Goal: Book appointment/travel/reservation

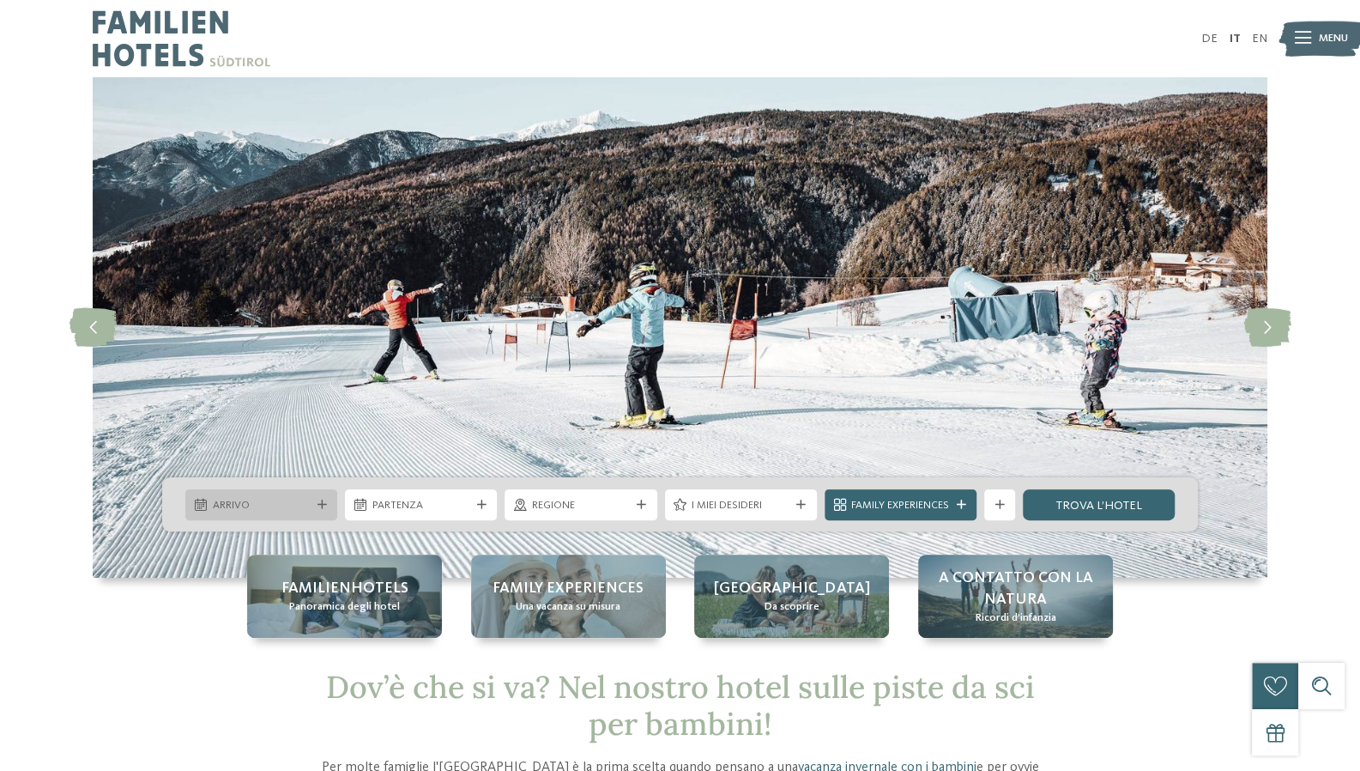
click at [313, 509] on div "Arrivo" at bounding box center [262, 504] width 106 height 16
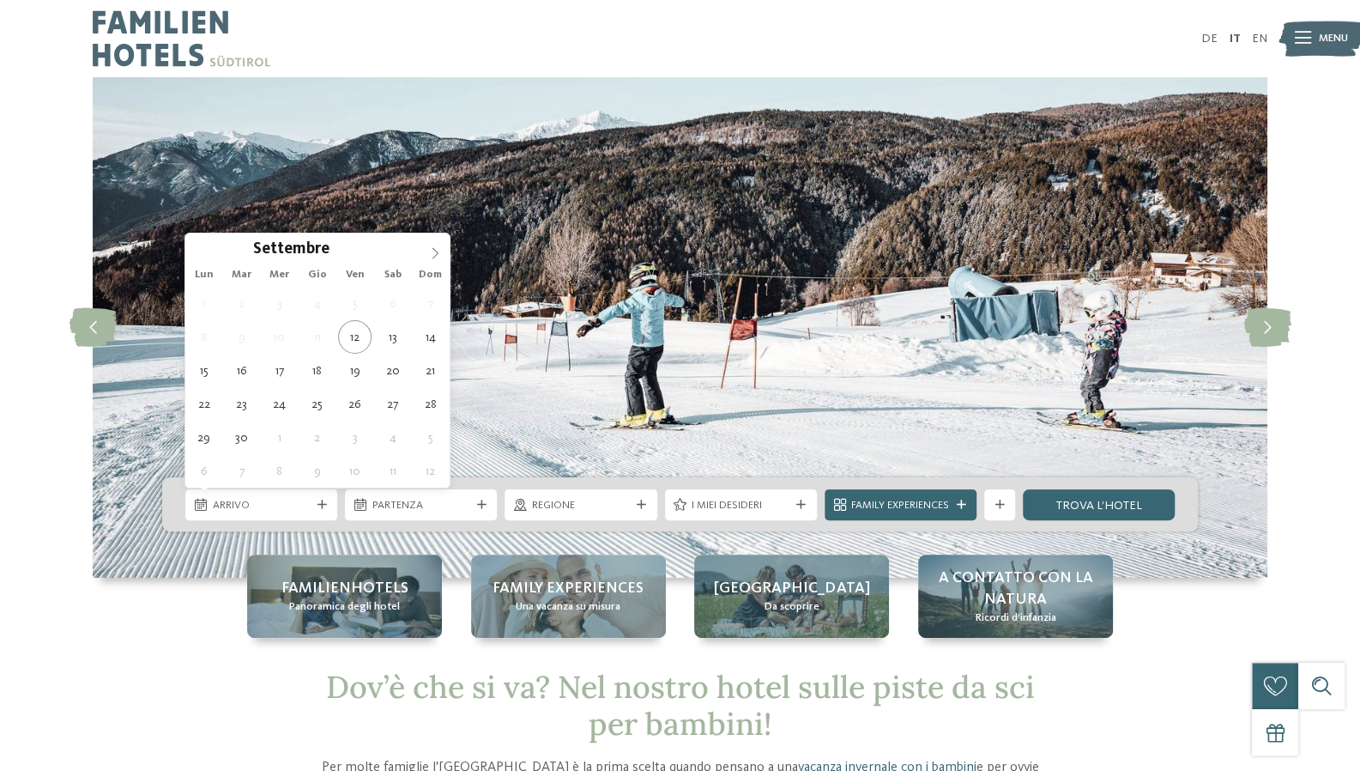
click at [433, 253] on icon at bounding box center [435, 253] width 12 height 12
type input "****"
click at [433, 253] on icon at bounding box center [435, 253] width 12 height 12
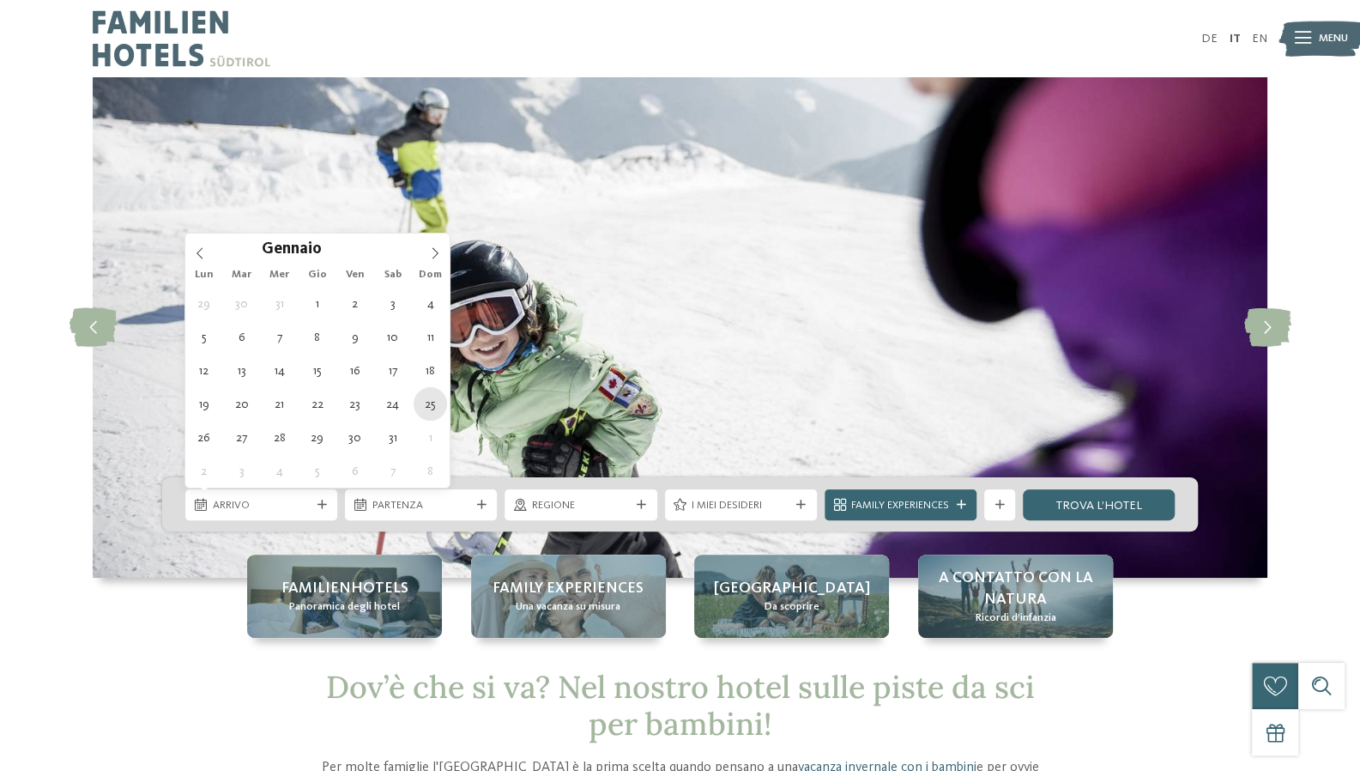
type div "[DATE]"
type input "****"
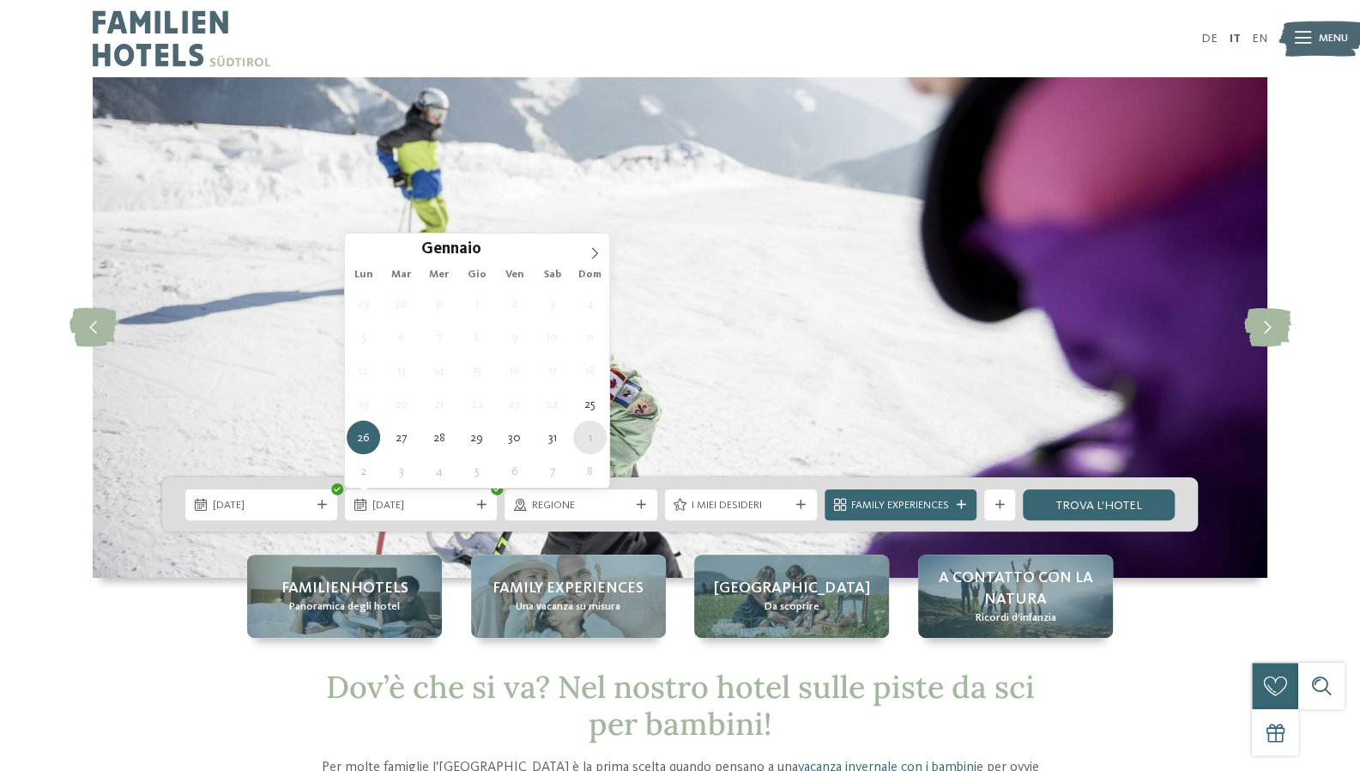
type div "[DATE]"
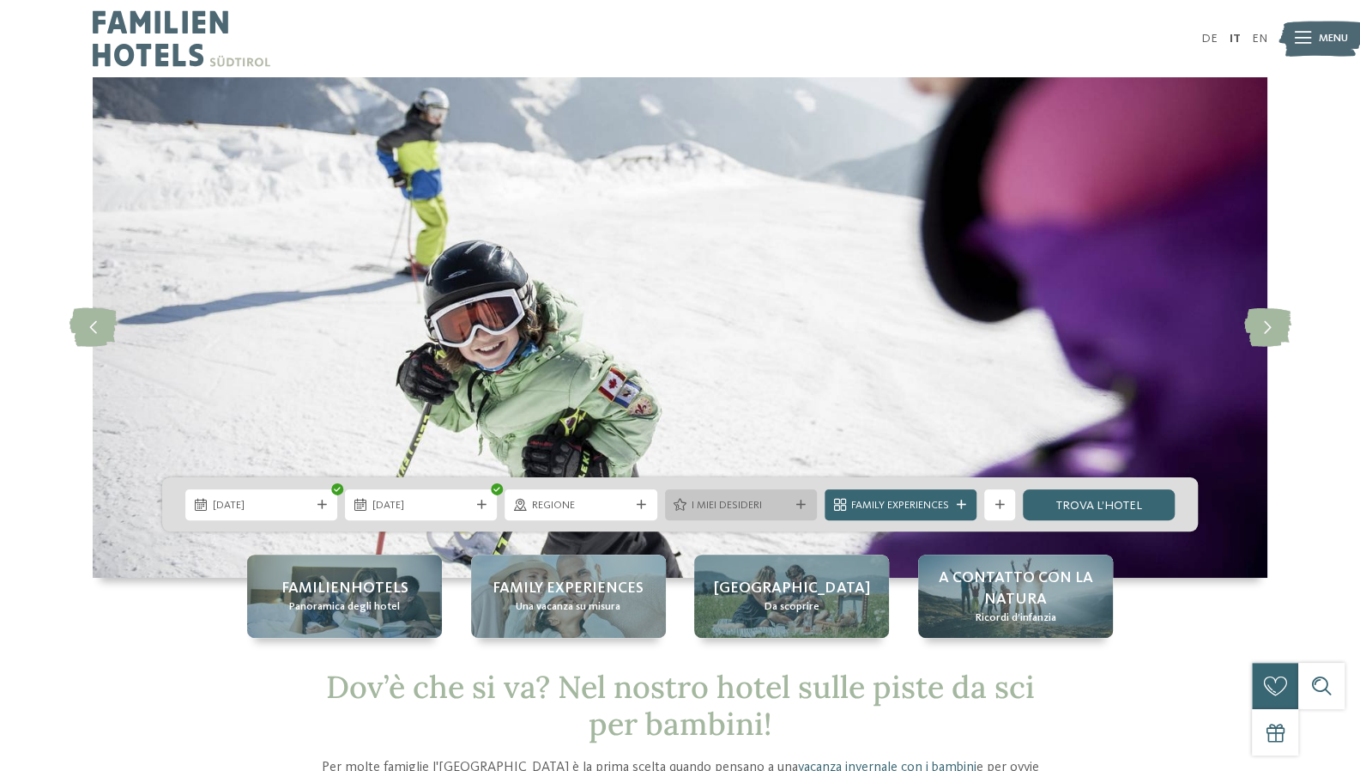
click at [733, 508] on span "I miei desideri" at bounding box center [741, 505] width 98 height 15
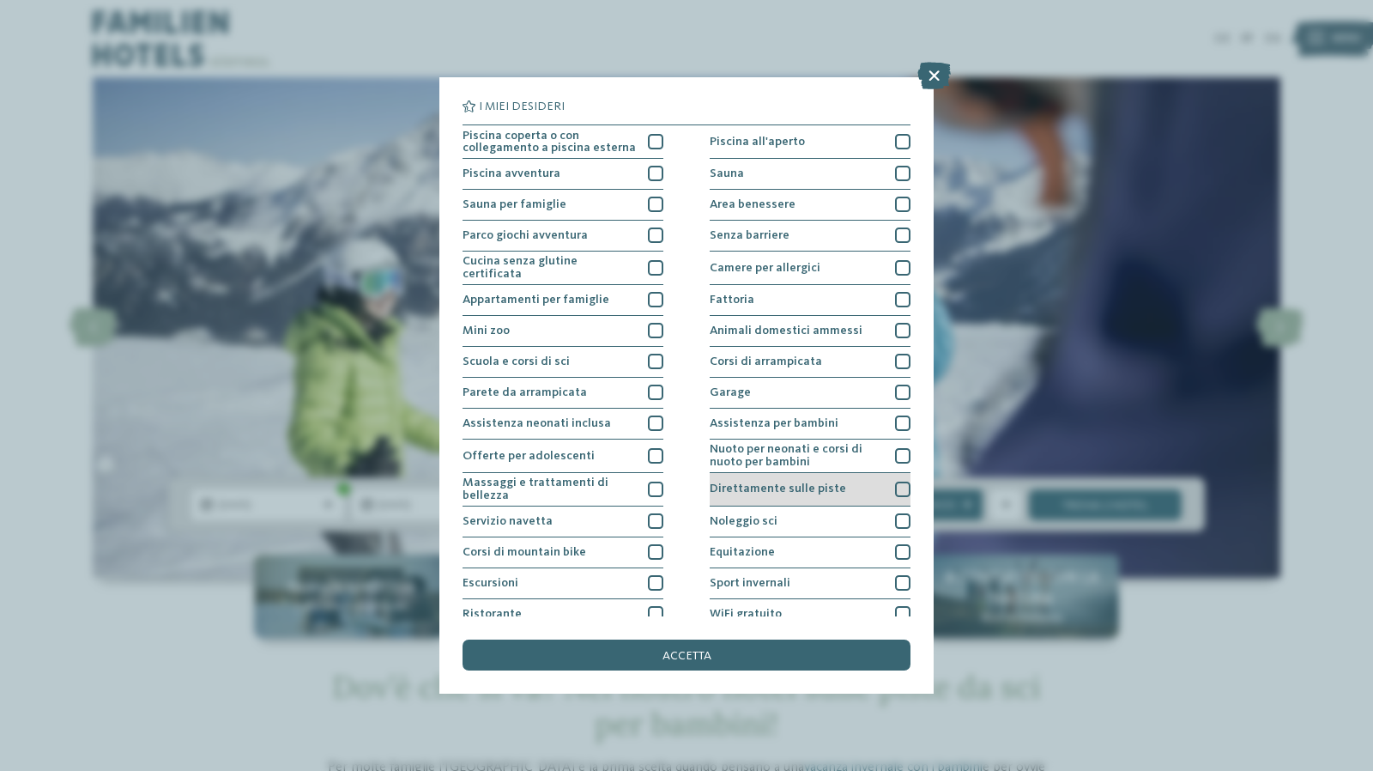
click at [893, 476] on div "Direttamente sulle piste" at bounding box center [810, 489] width 201 height 33
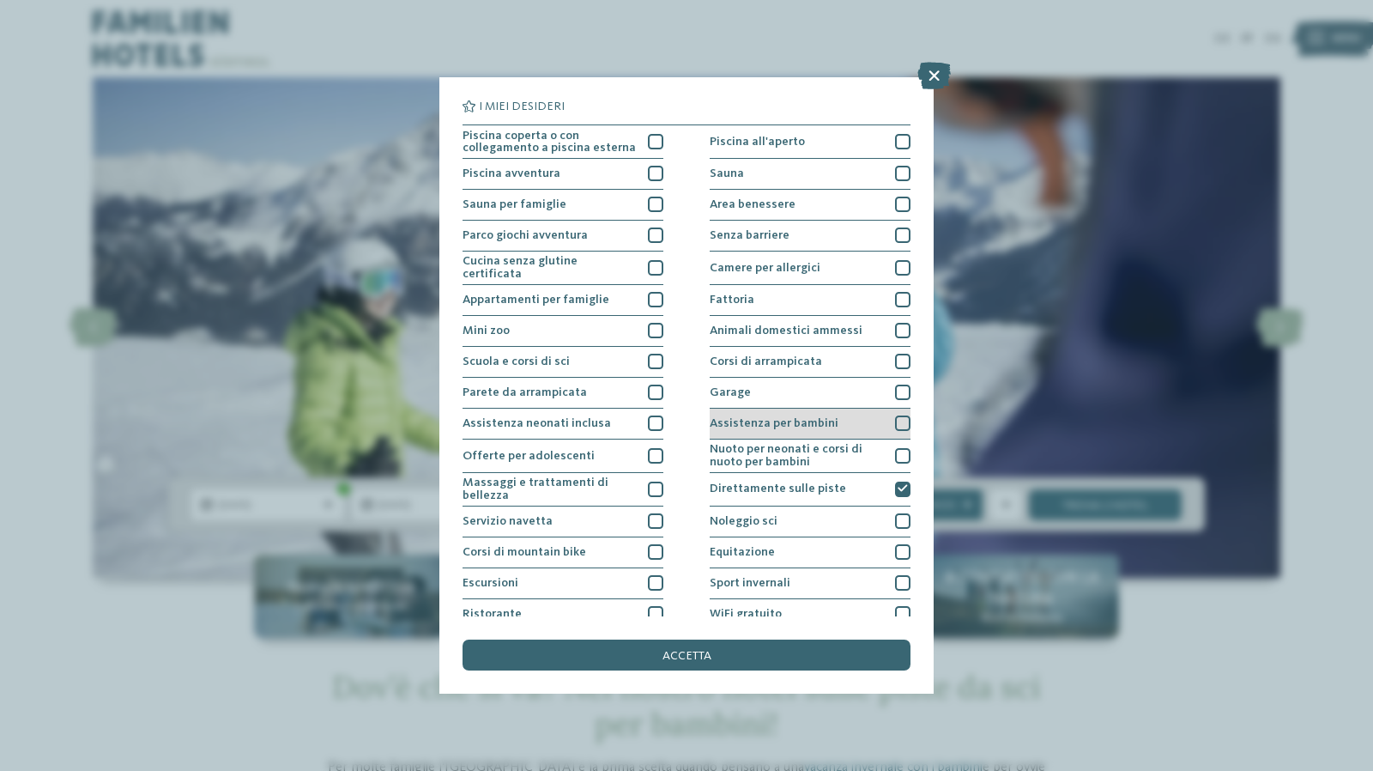
click at [896, 417] on div at bounding box center [902, 422] width 15 height 15
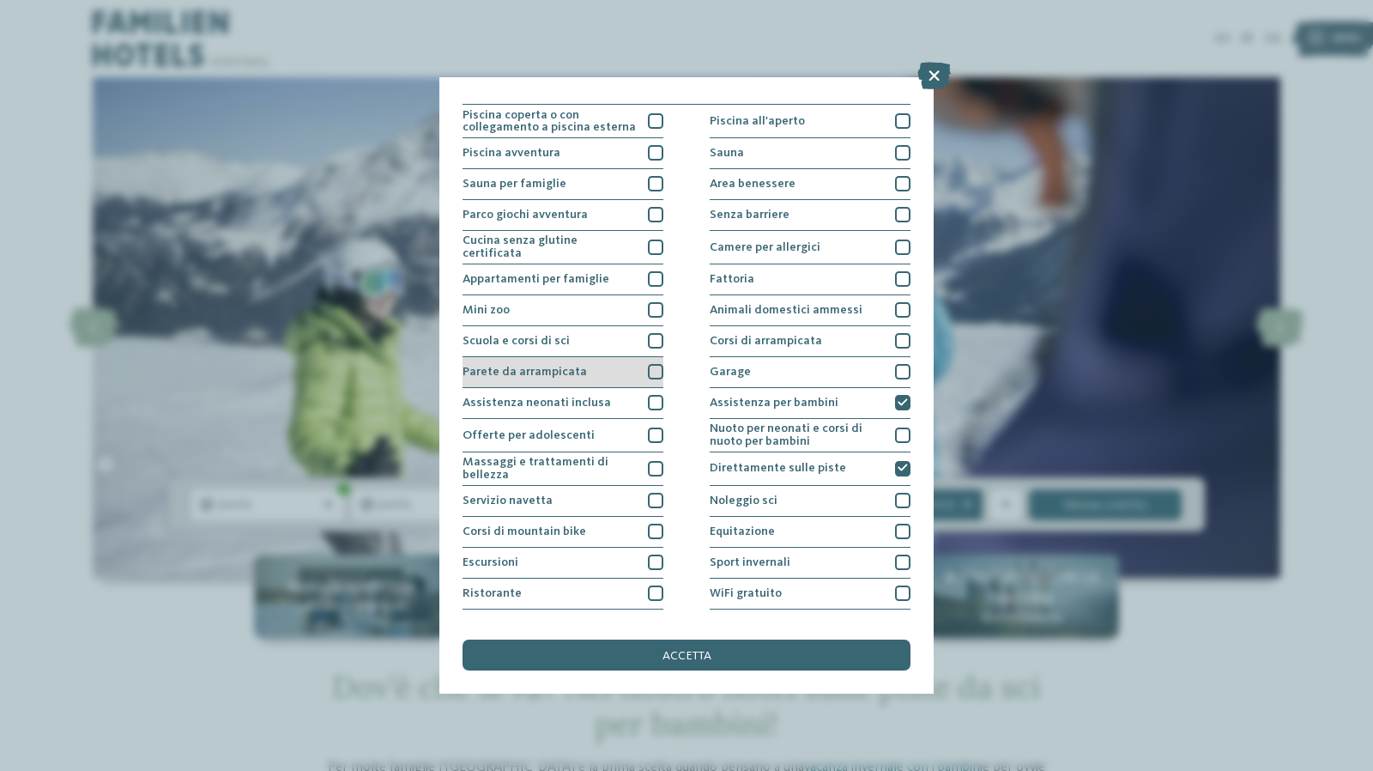
scroll to position [40, 0]
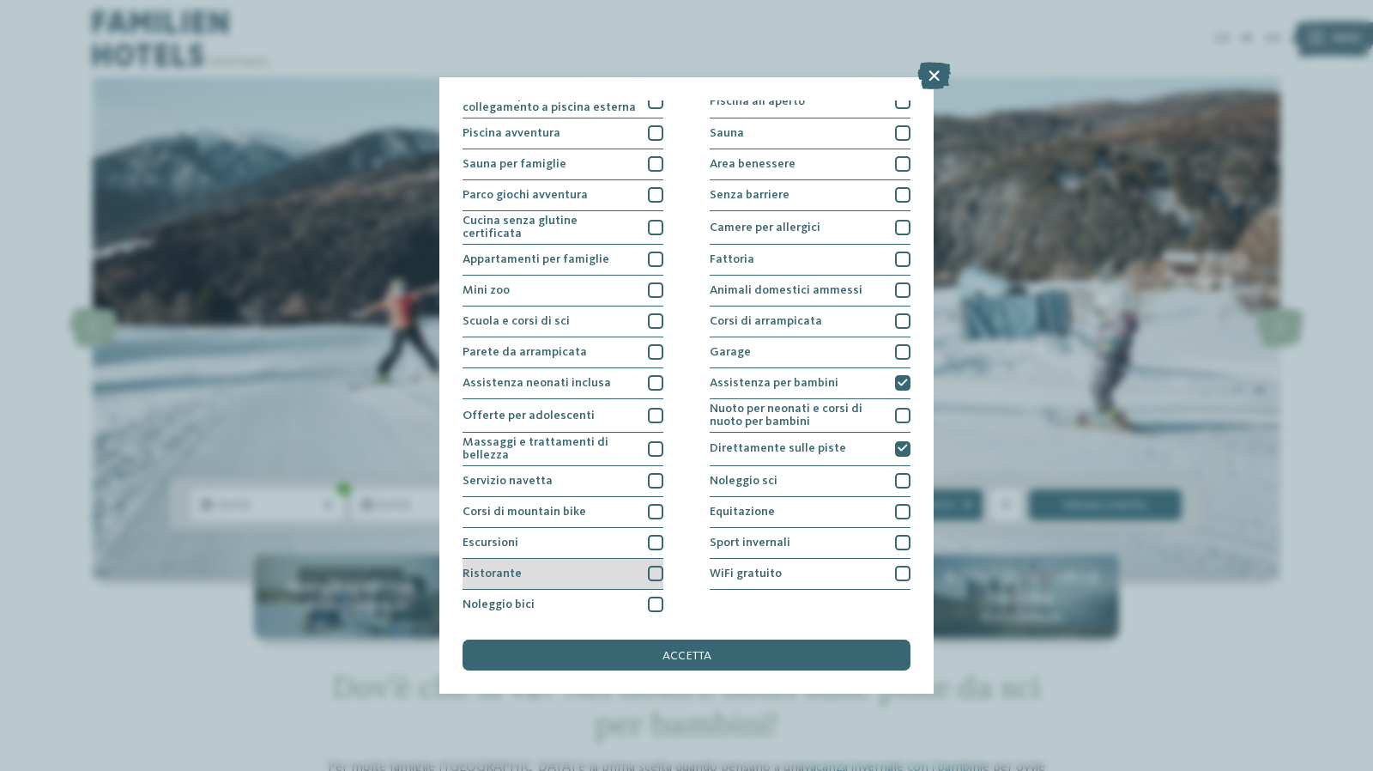
click at [648, 566] on div at bounding box center [655, 573] width 15 height 15
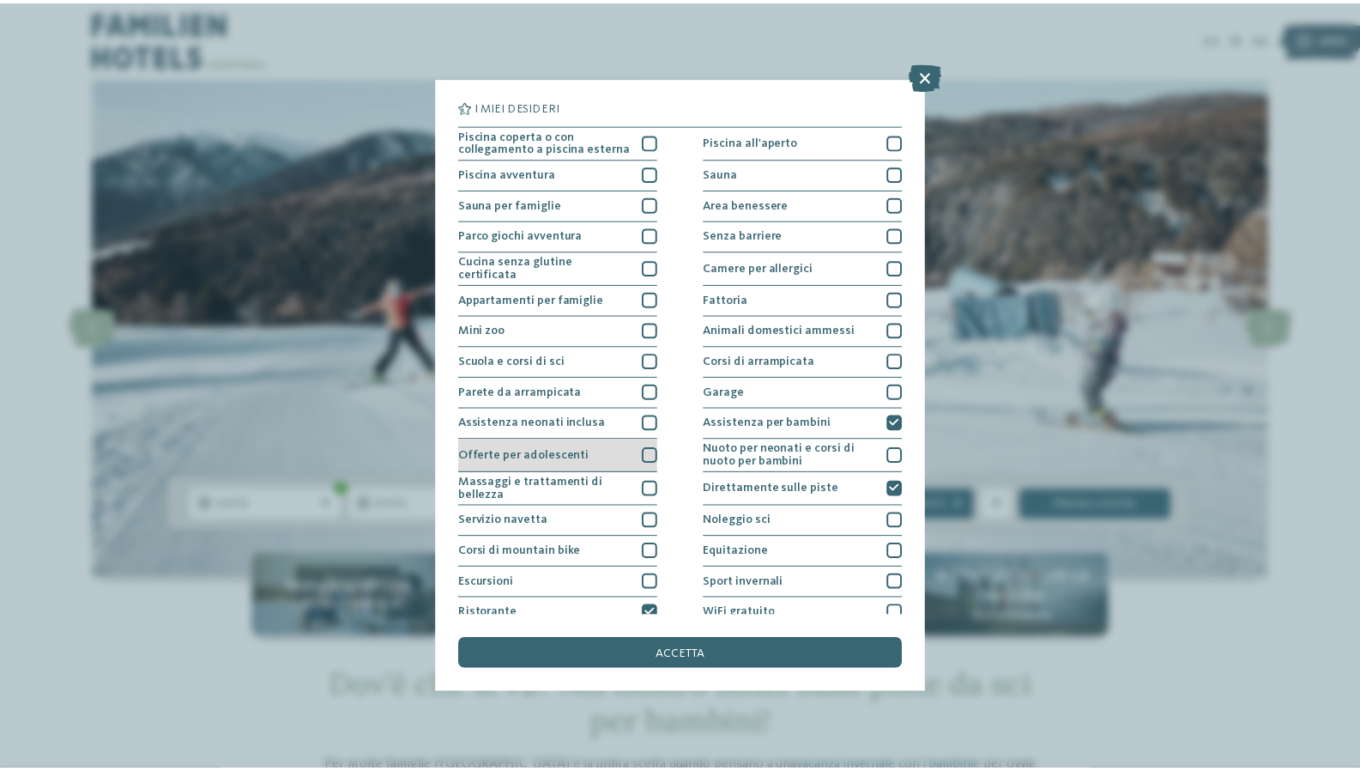
scroll to position [0, 0]
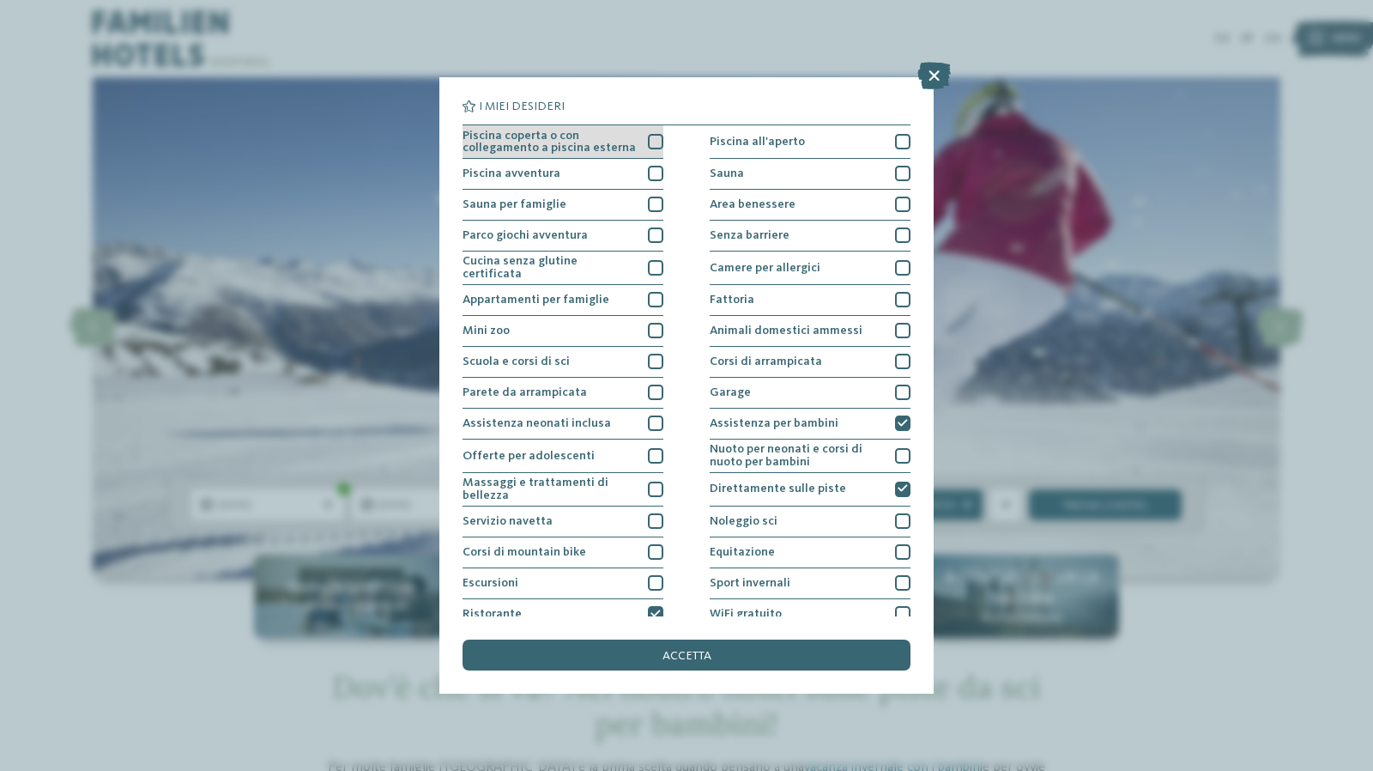
click at [651, 136] on div at bounding box center [655, 141] width 15 height 15
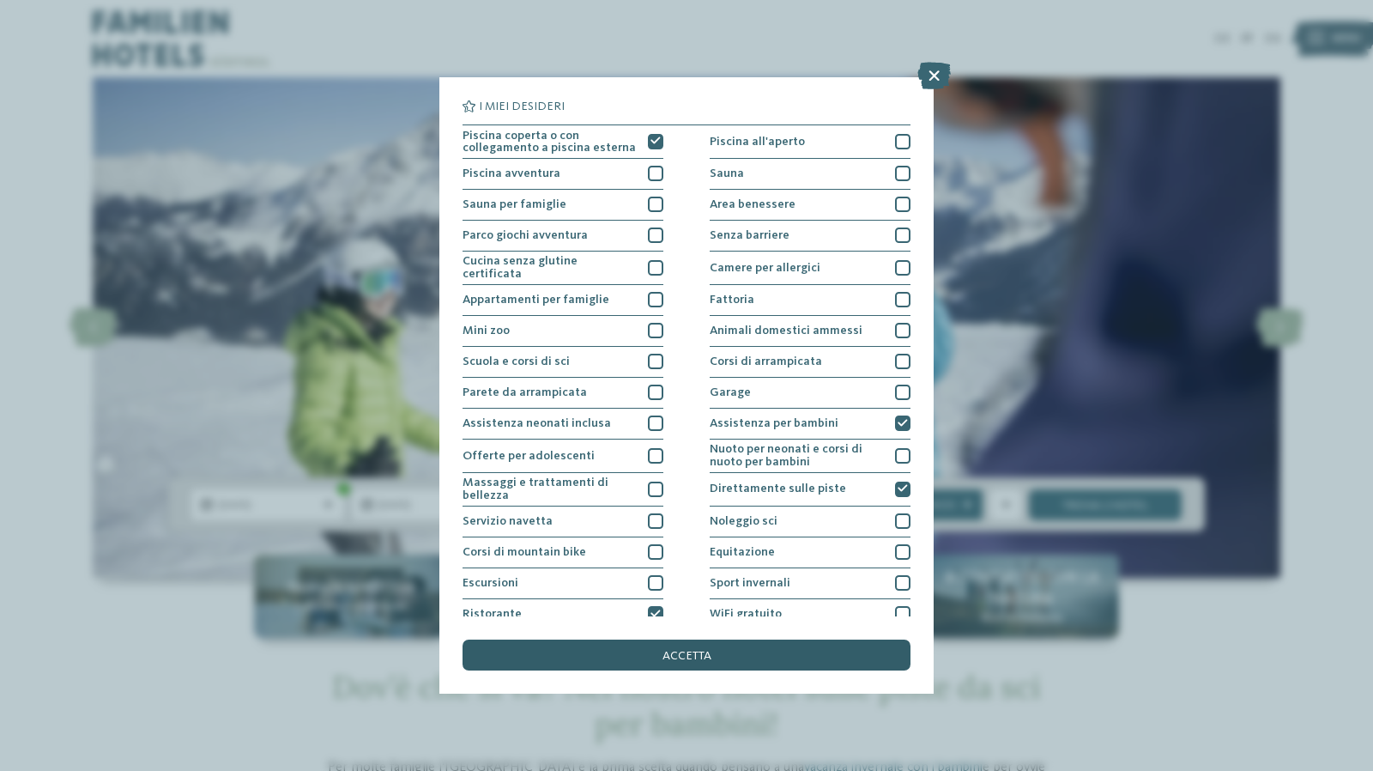
click at [687, 653] on span "accetta" at bounding box center [687, 656] width 49 height 12
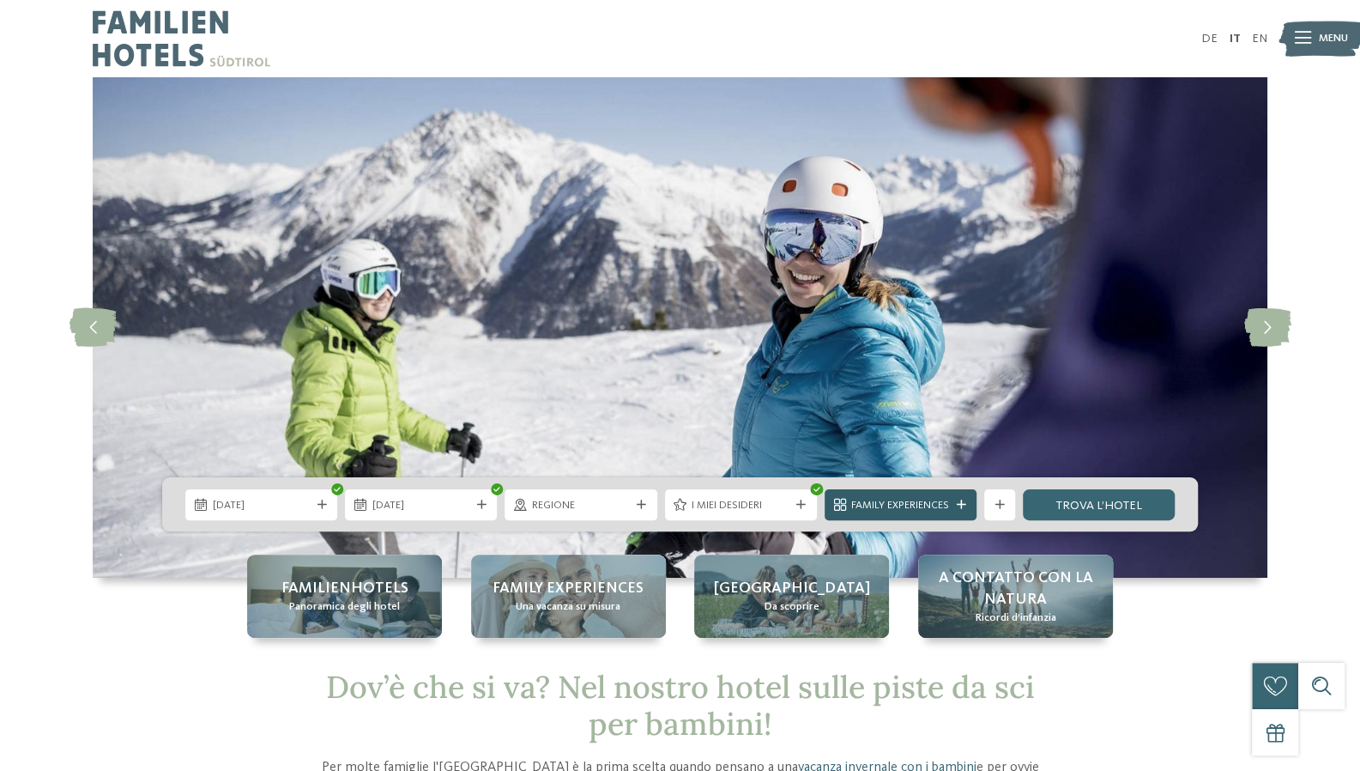
click at [957, 505] on icon at bounding box center [960, 504] width 9 height 9
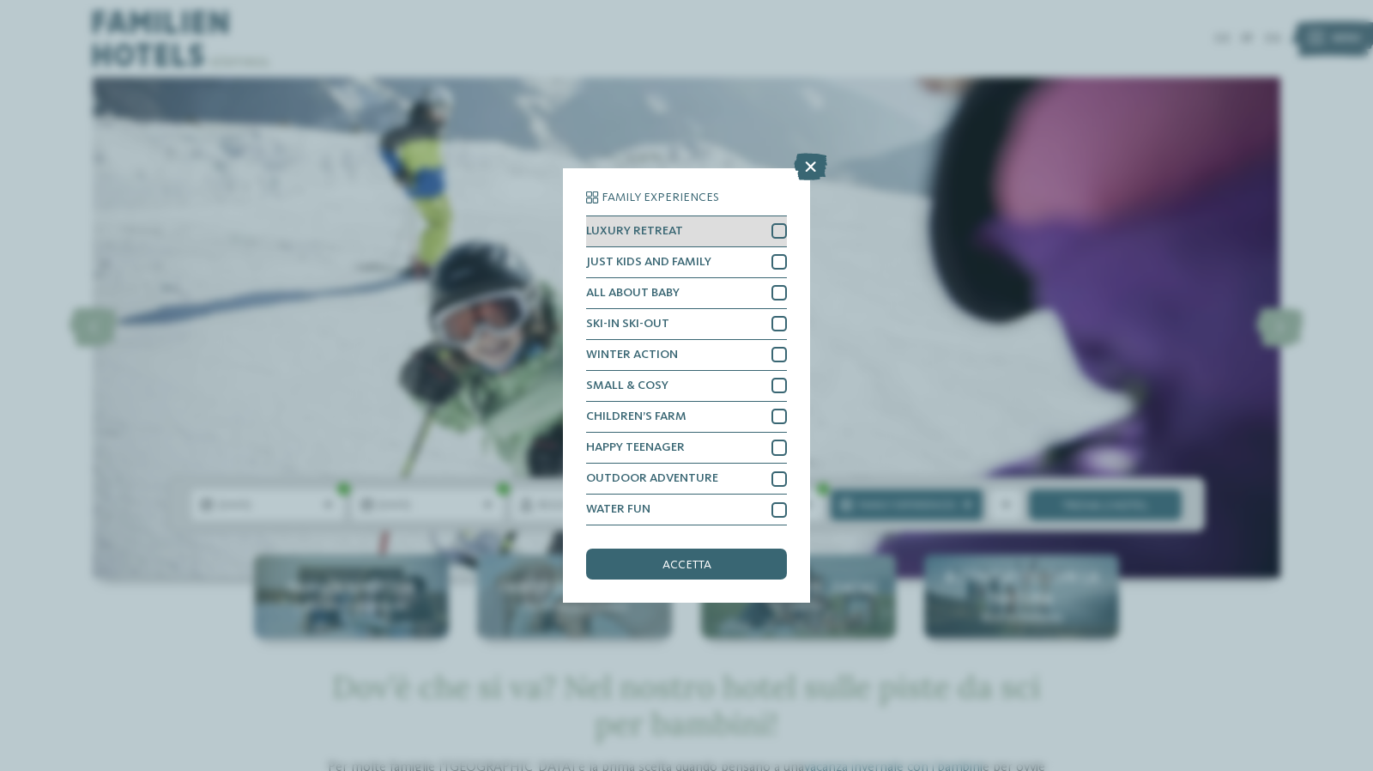
click at [781, 236] on div at bounding box center [779, 230] width 15 height 15
click at [809, 168] on icon at bounding box center [810, 166] width 33 height 27
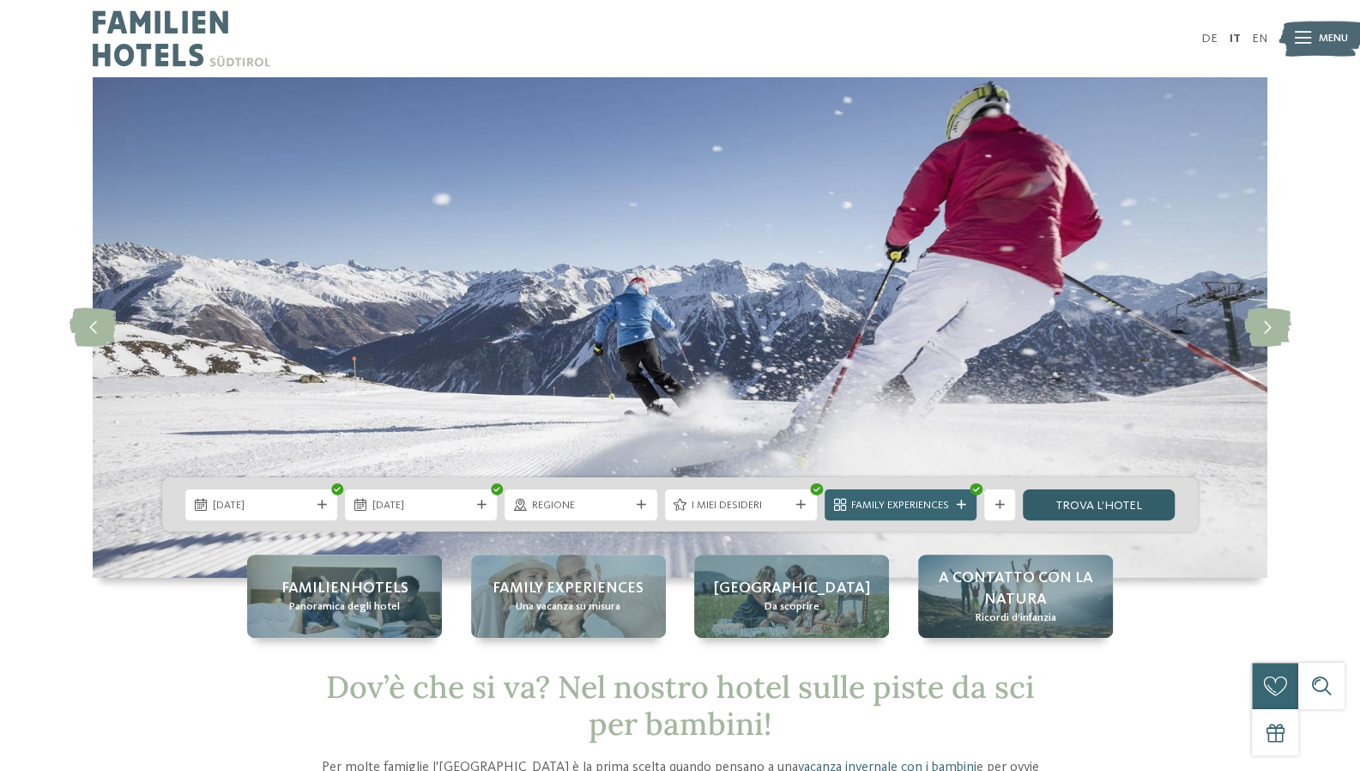
click at [1088, 506] on link "trova l’hotel" at bounding box center [1099, 504] width 152 height 31
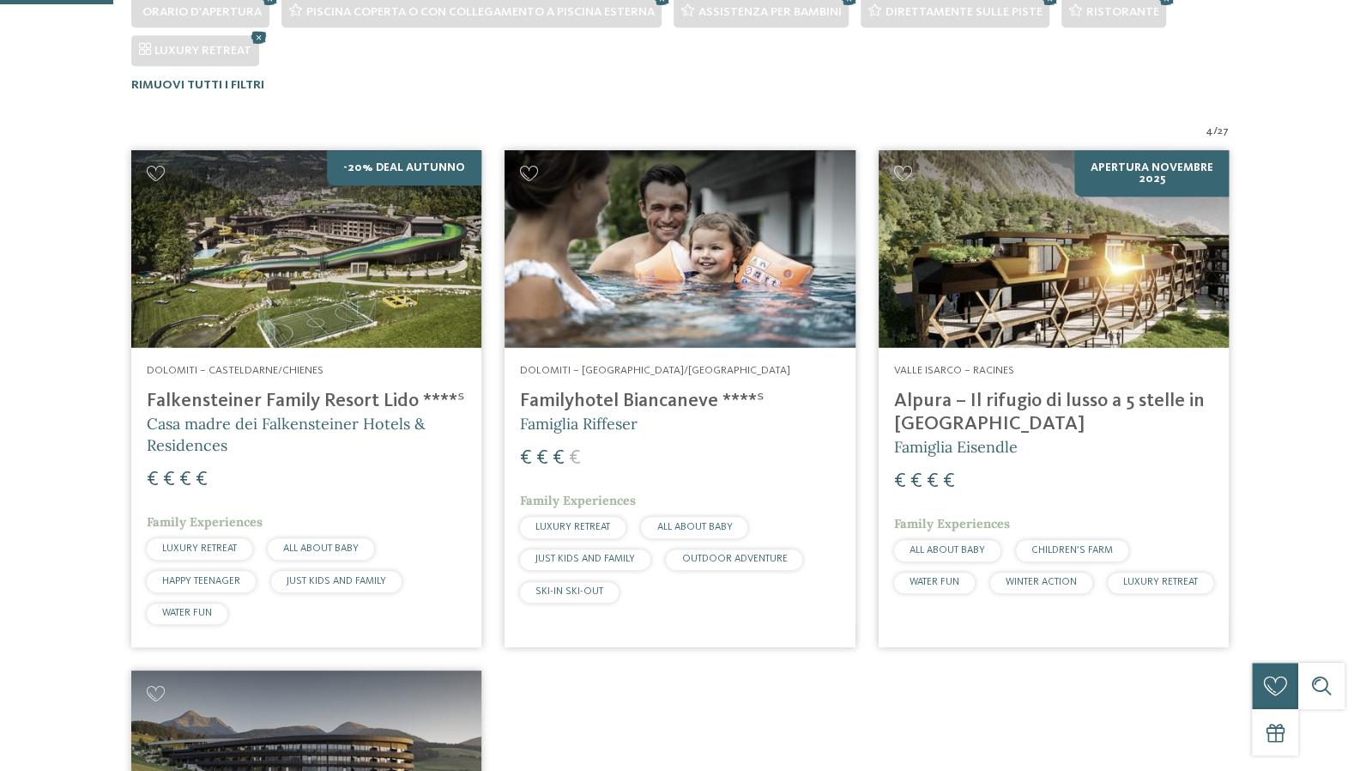
scroll to position [536, 0]
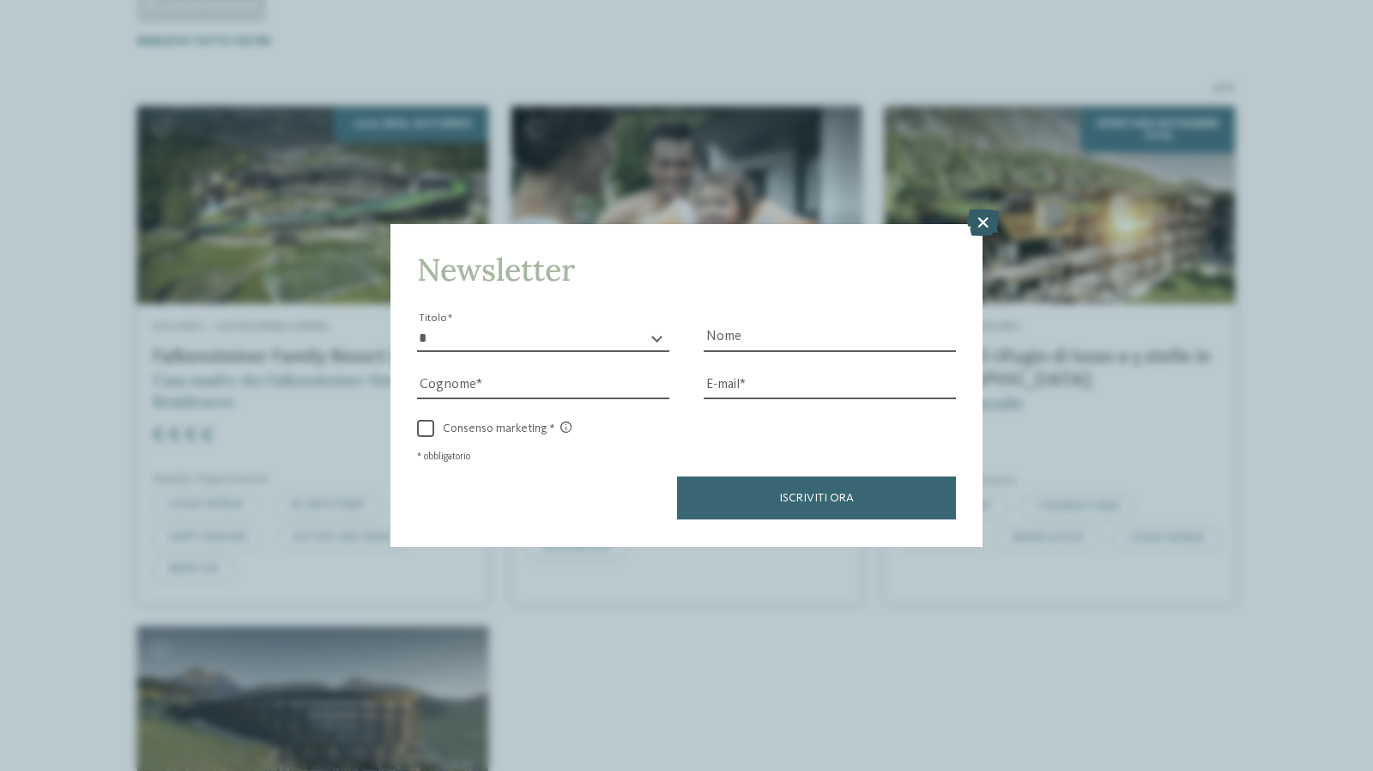
click at [985, 227] on icon at bounding box center [982, 222] width 33 height 27
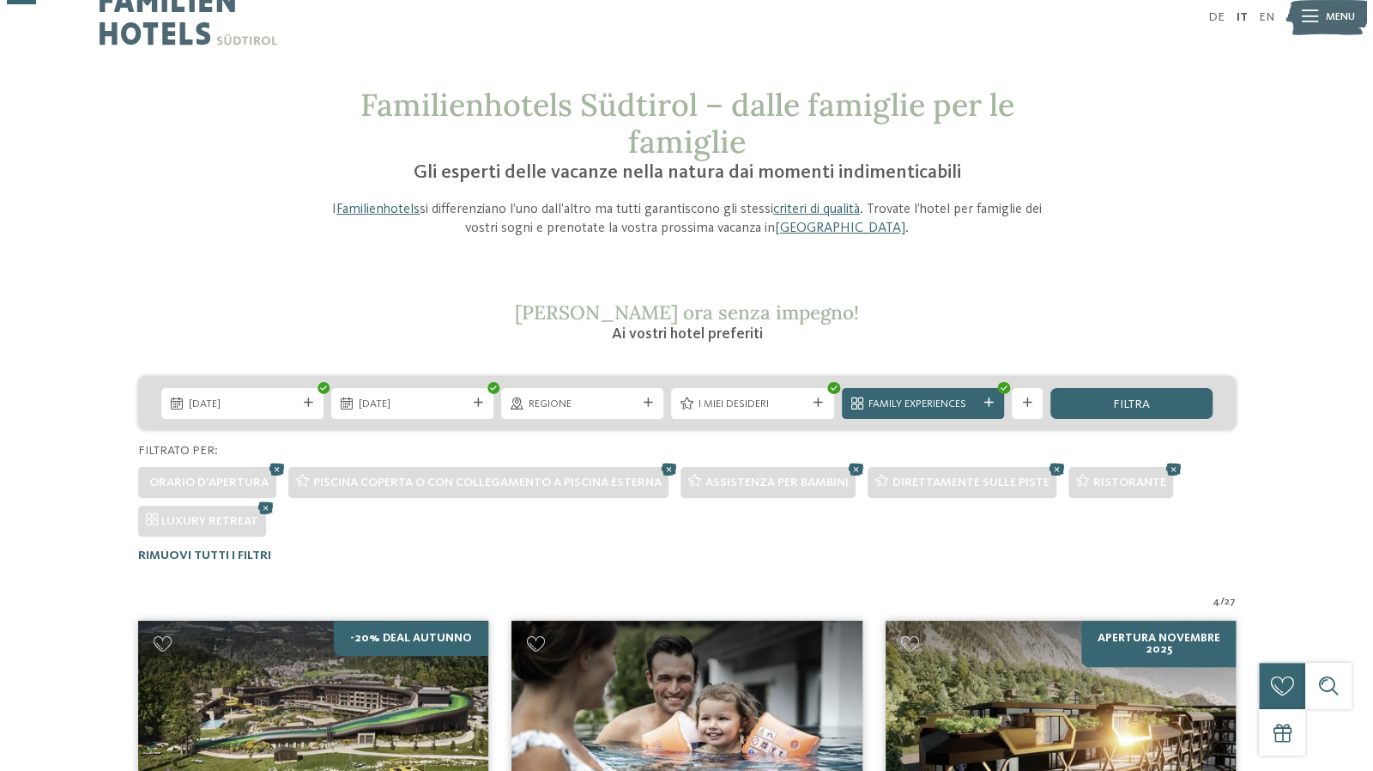
scroll to position [21, 0]
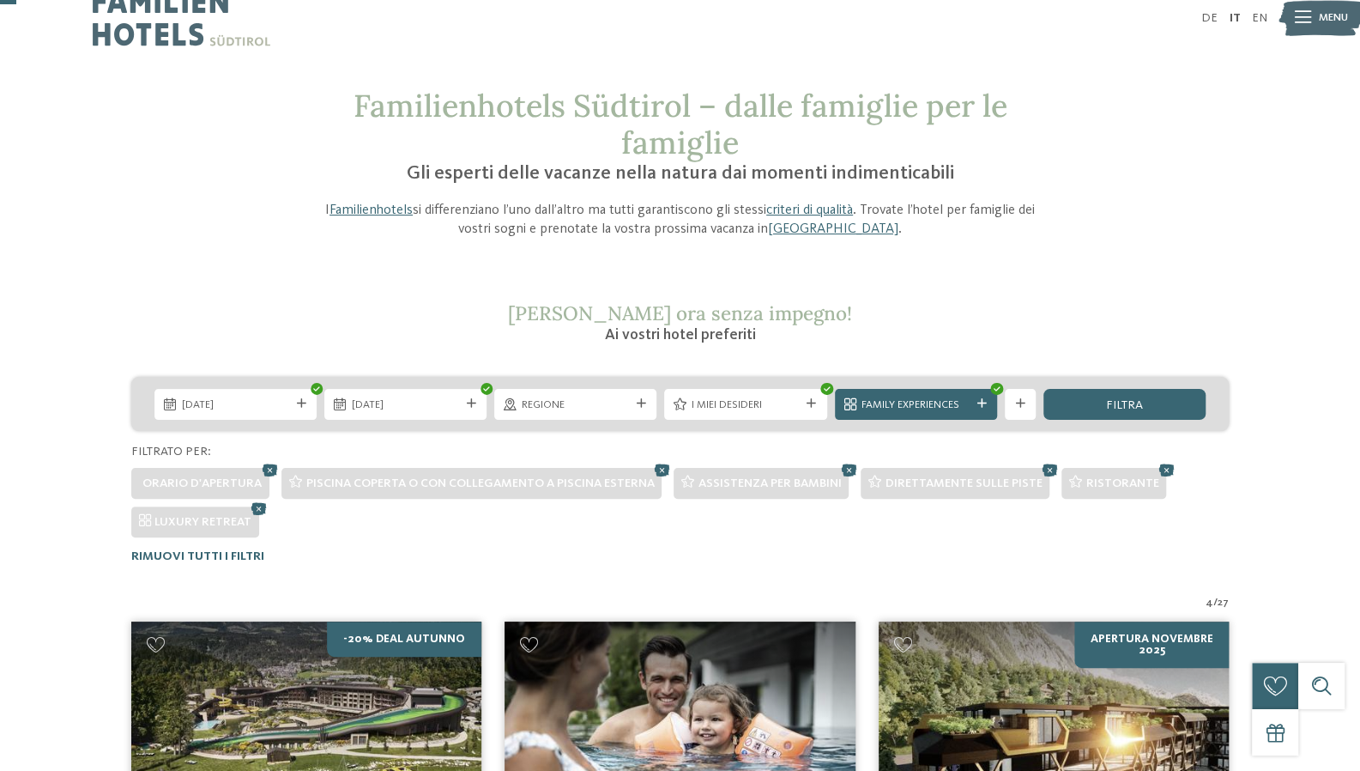
click at [812, 400] on icon at bounding box center [811, 403] width 9 height 9
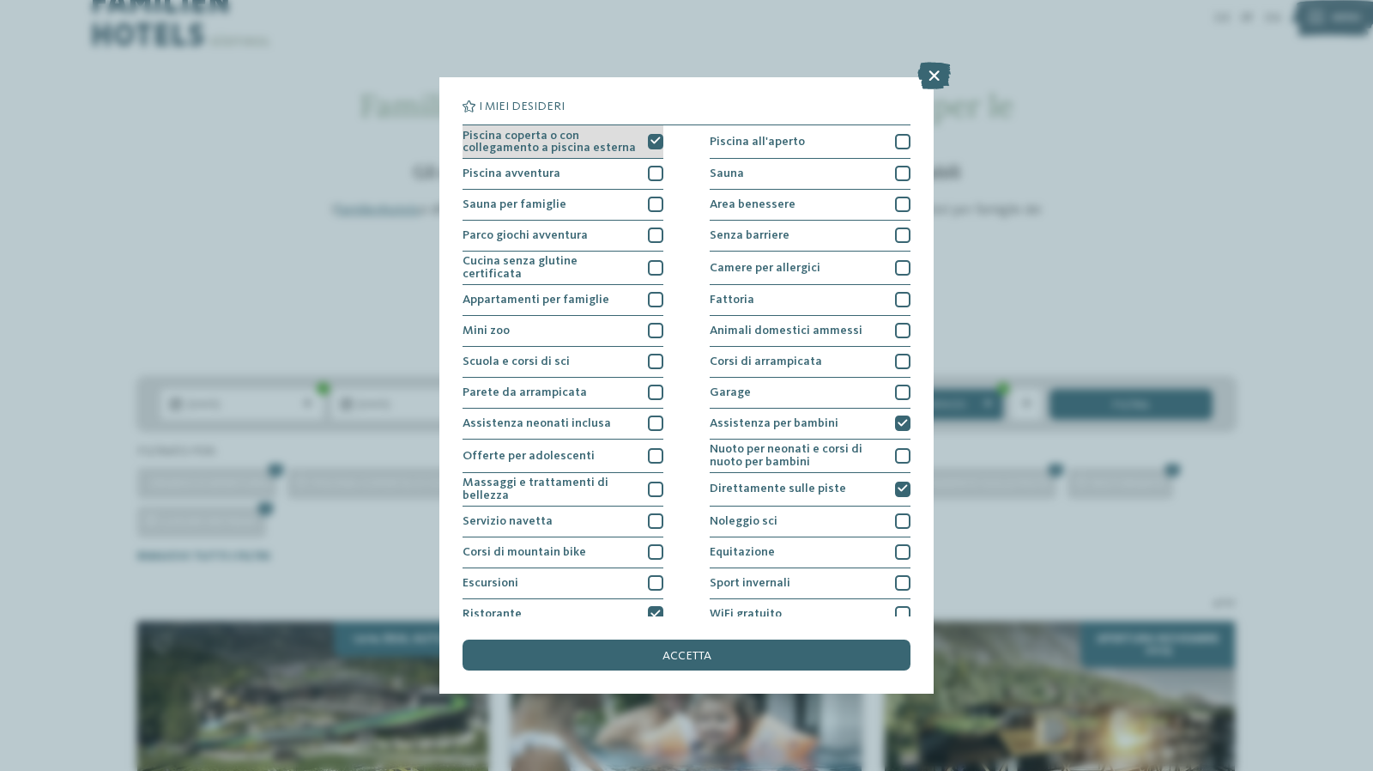
click at [653, 134] on div at bounding box center [655, 141] width 15 height 15
click at [656, 606] on div at bounding box center [655, 613] width 15 height 15
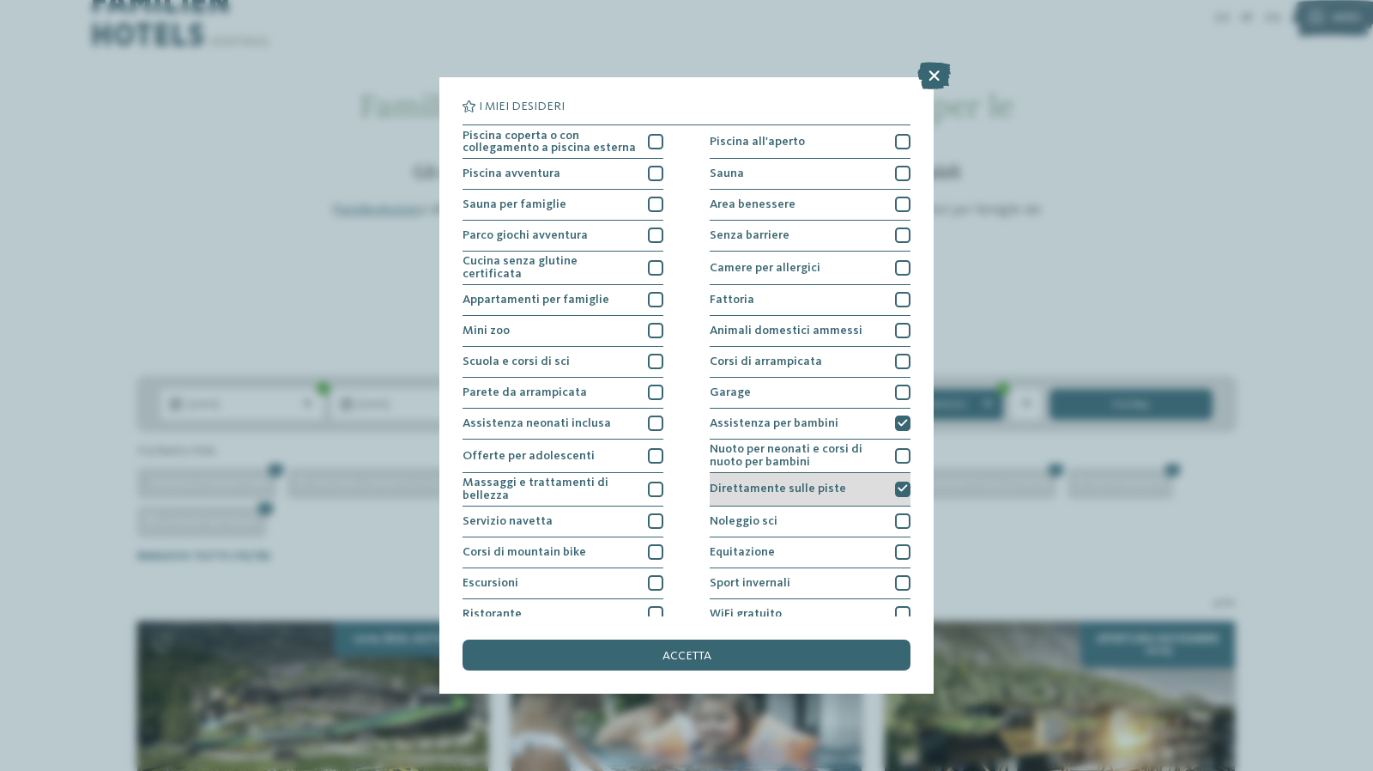
click at [898, 484] on icon at bounding box center [903, 488] width 10 height 9
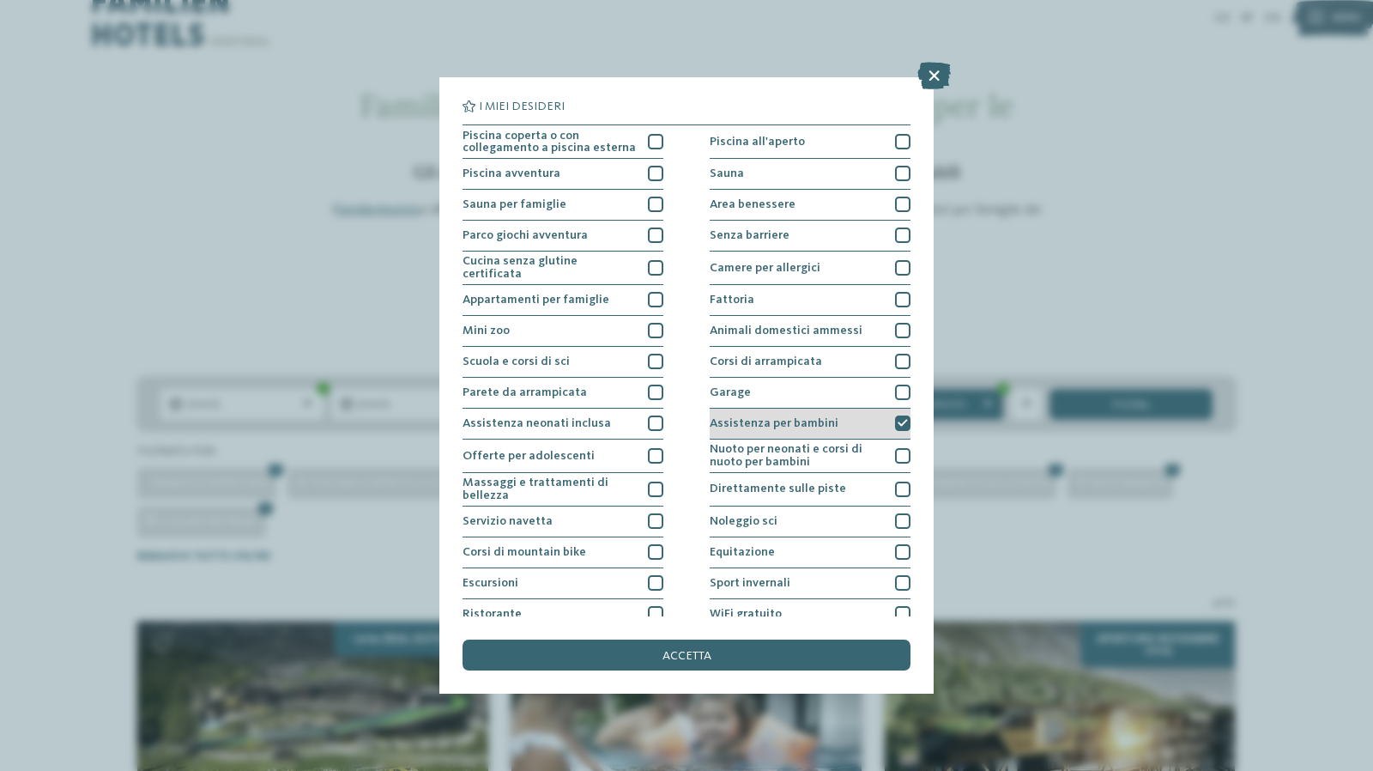
click at [894, 428] on div "Assistenza per bambini" at bounding box center [810, 424] width 201 height 31
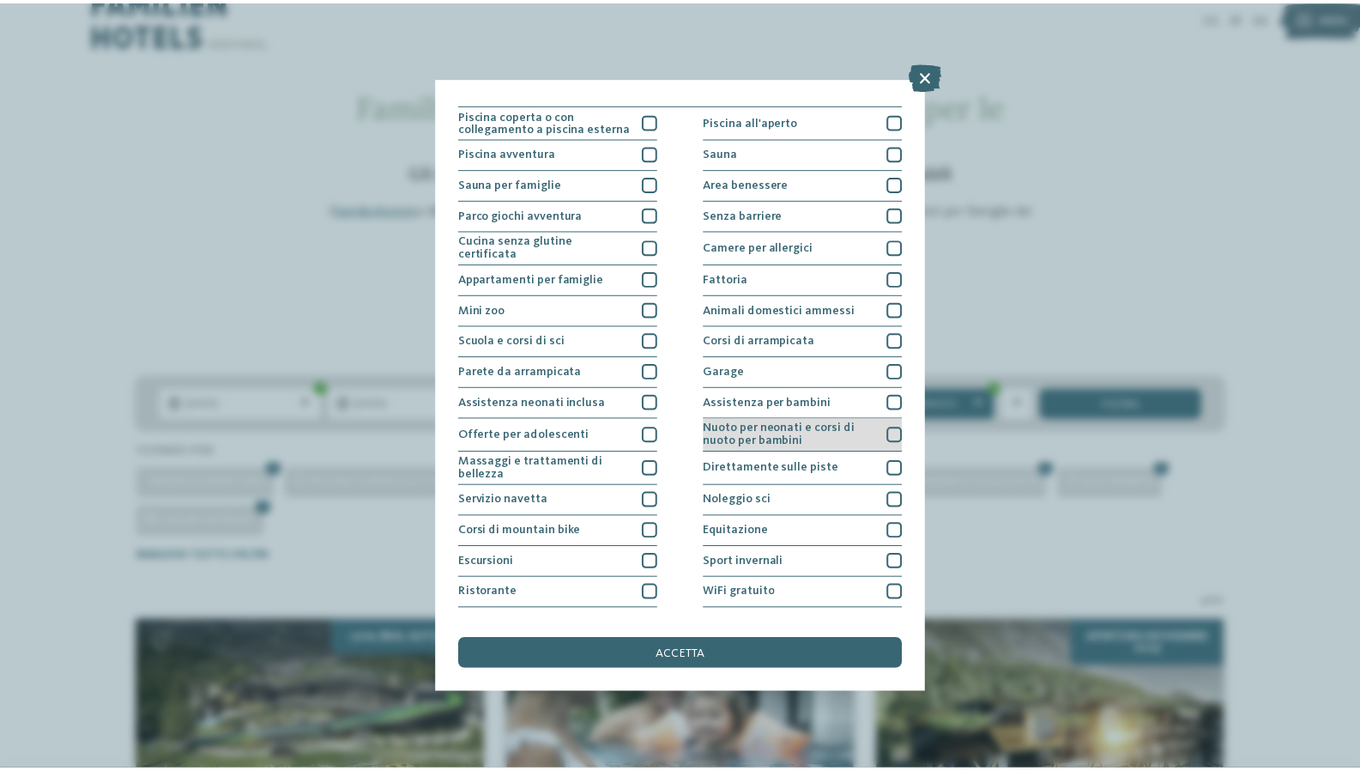
scroll to position [40, 0]
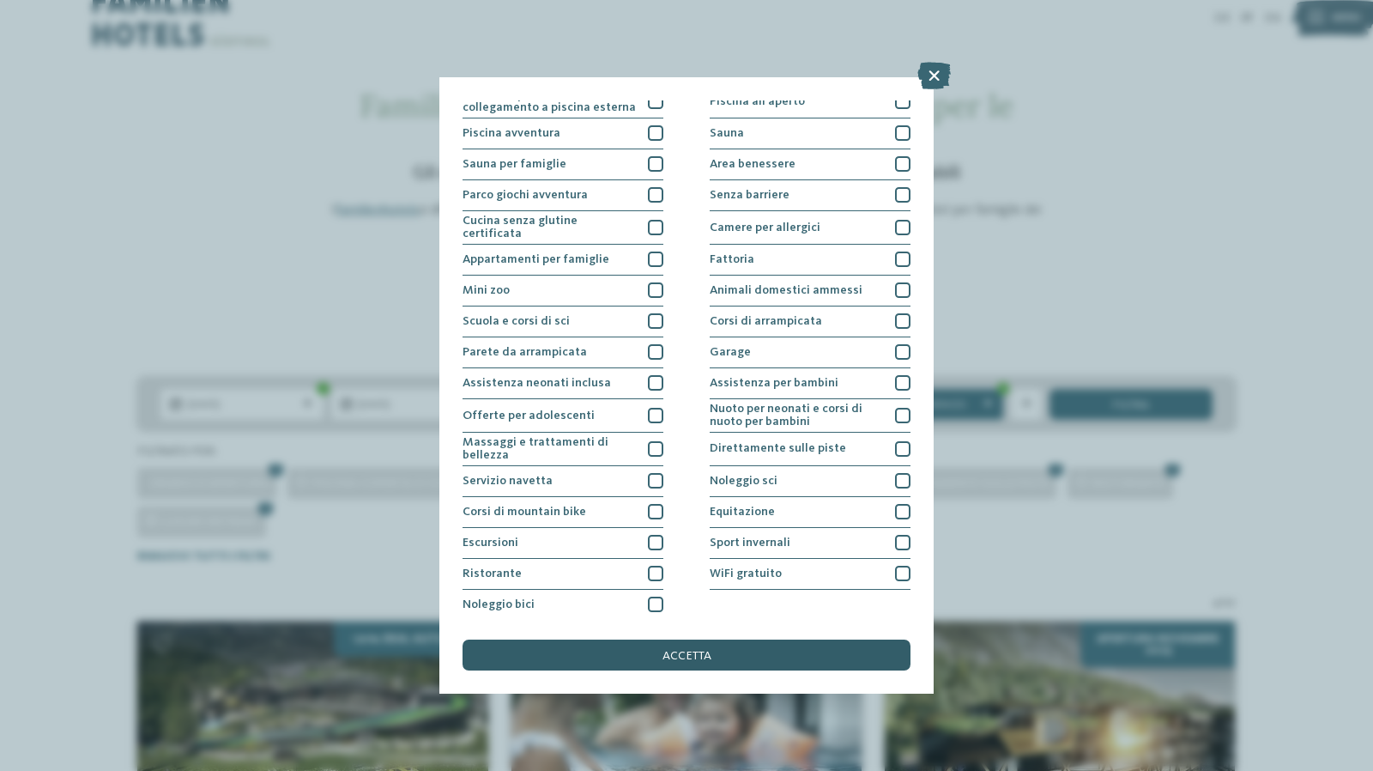
click at [702, 647] on div "accetta" at bounding box center [687, 654] width 448 height 31
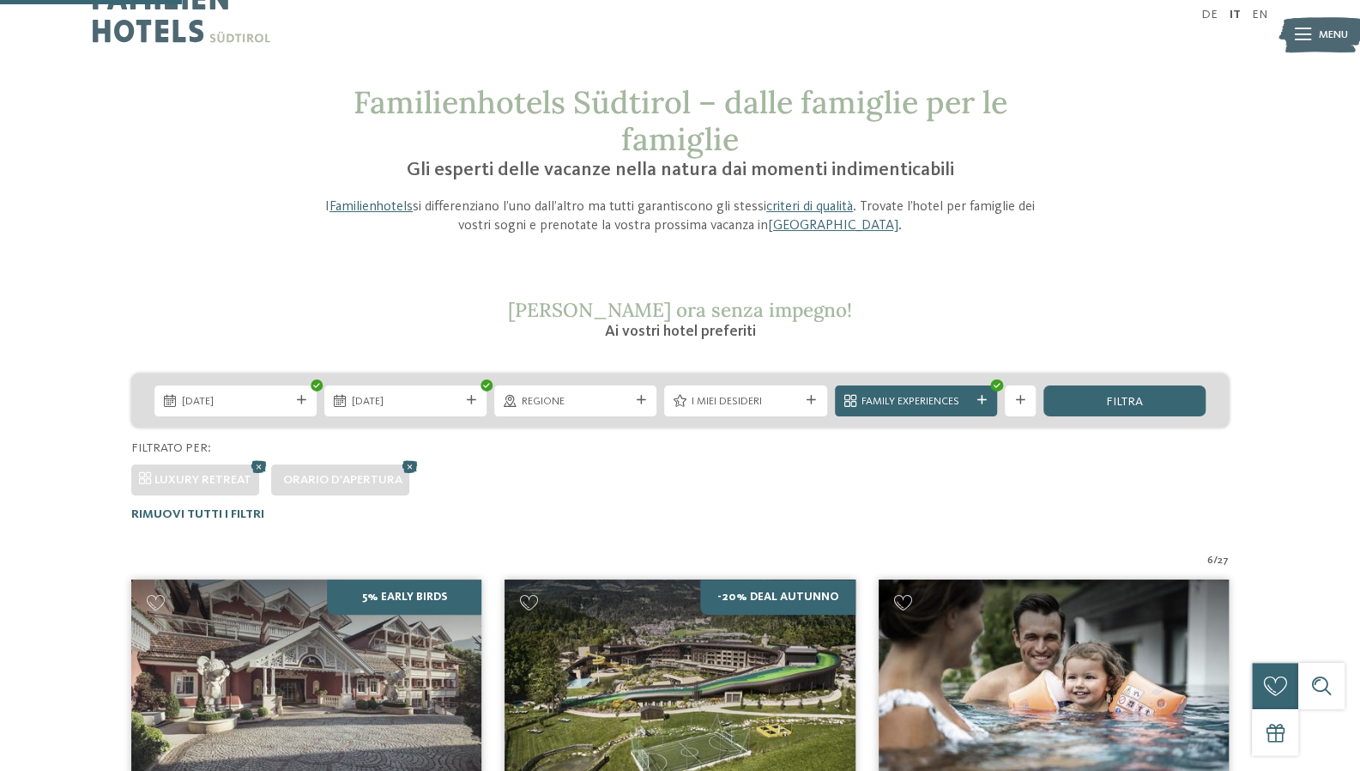
scroll to position [0, 0]
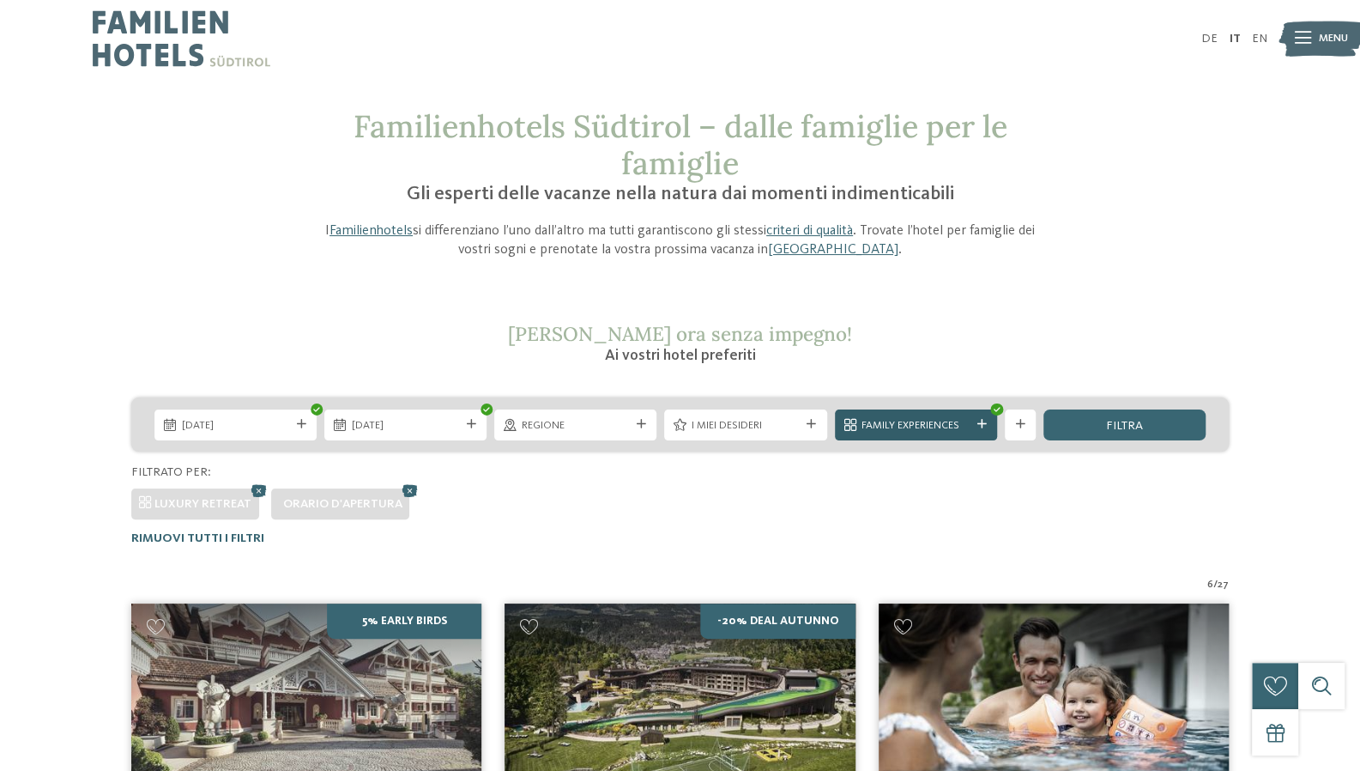
click at [926, 415] on div "Family Experiences" at bounding box center [916, 424] width 162 height 31
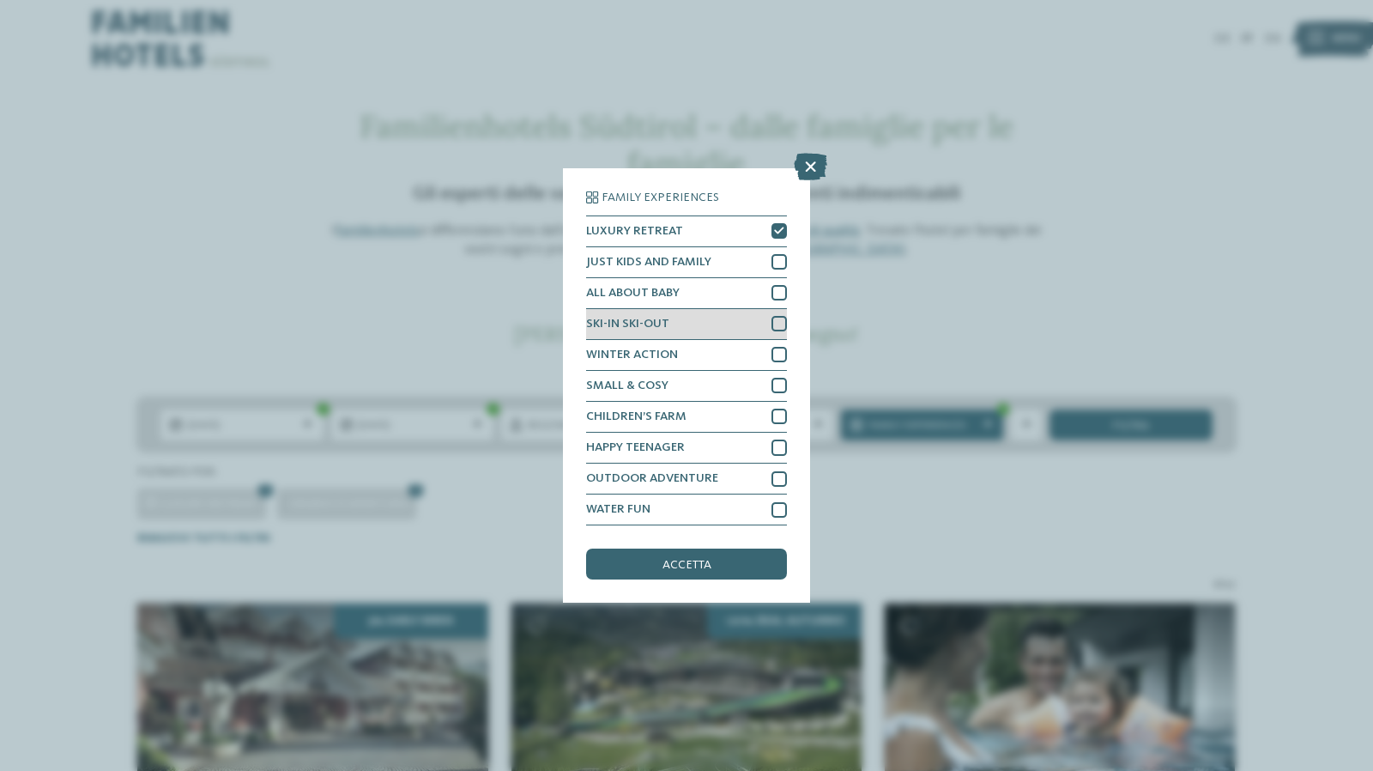
click at [776, 322] on div at bounding box center [779, 323] width 15 height 15
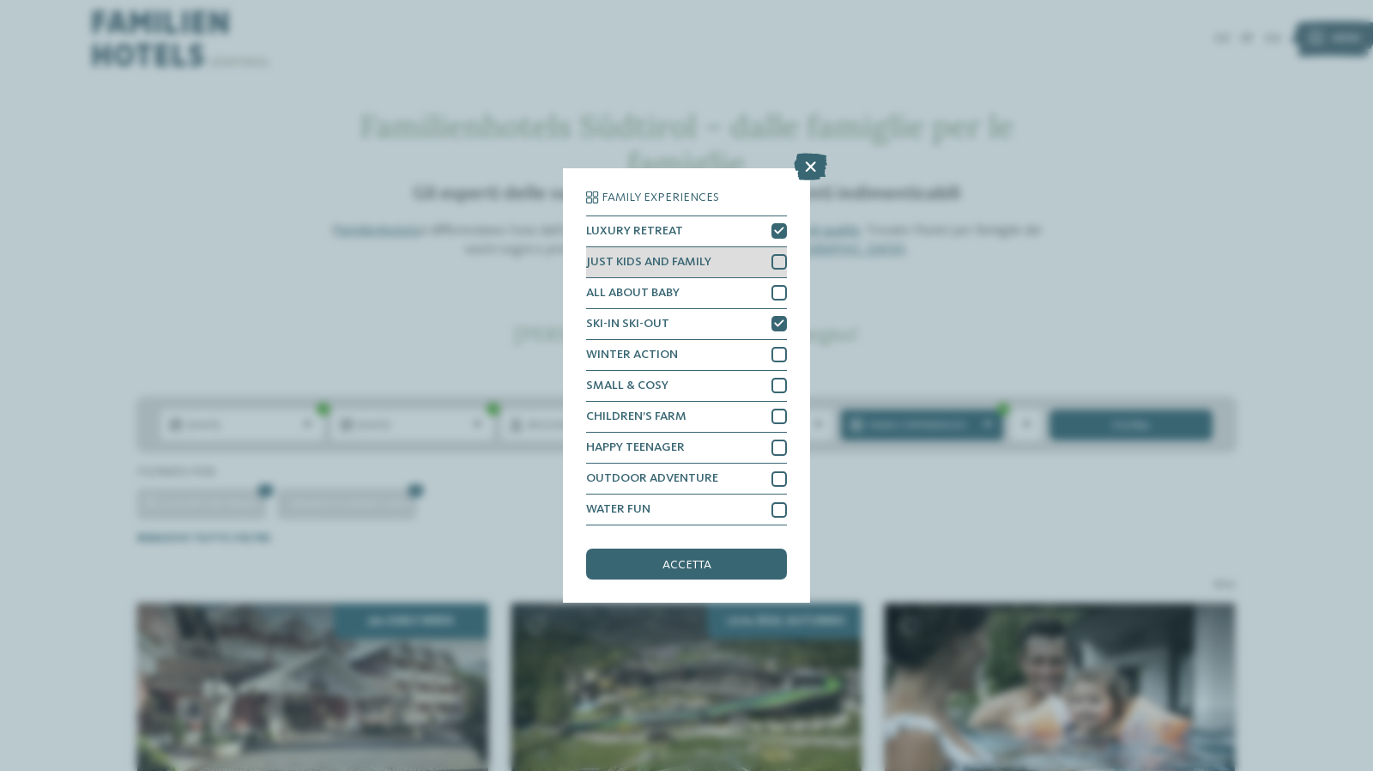
click at [778, 258] on div at bounding box center [779, 261] width 15 height 15
click at [654, 560] on div "accetta" at bounding box center [686, 563] width 201 height 31
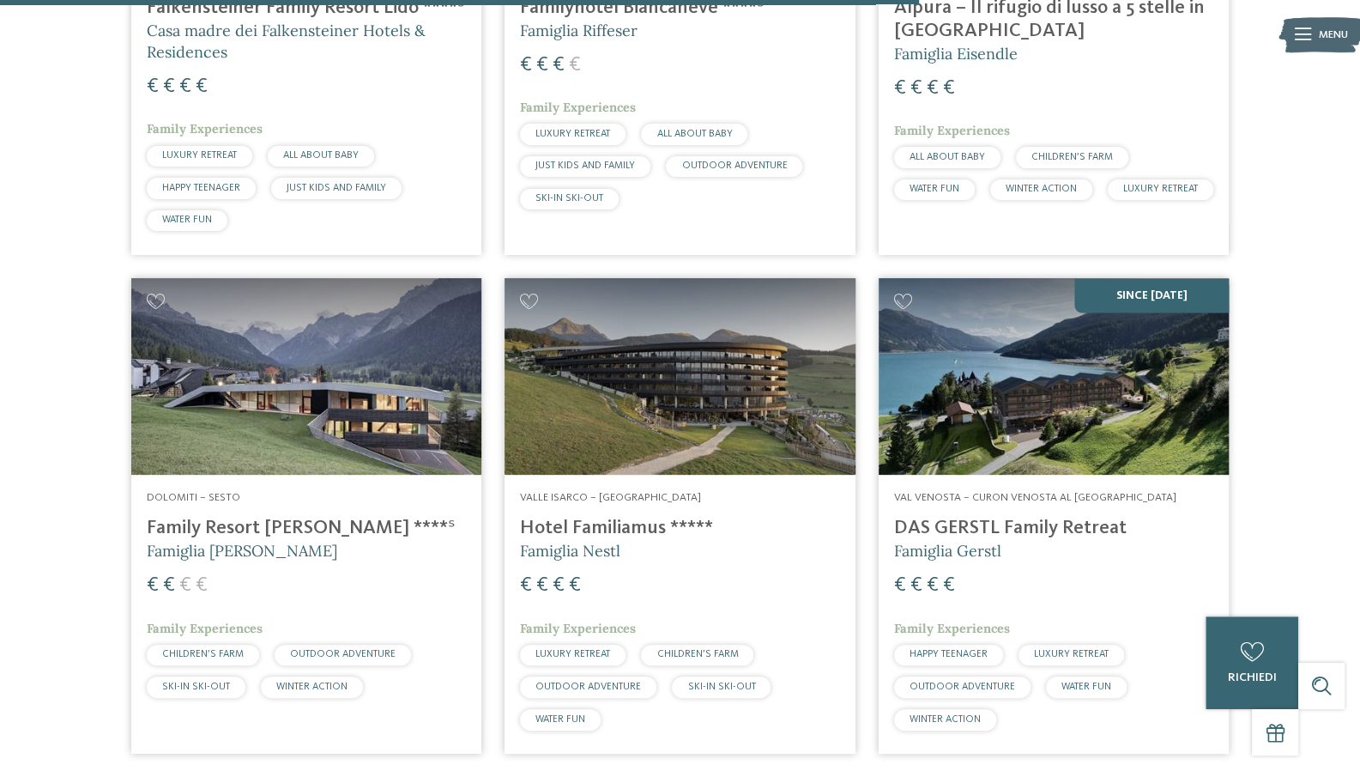
scroll to position [1870, 0]
